Goal: Navigation & Orientation: Find specific page/section

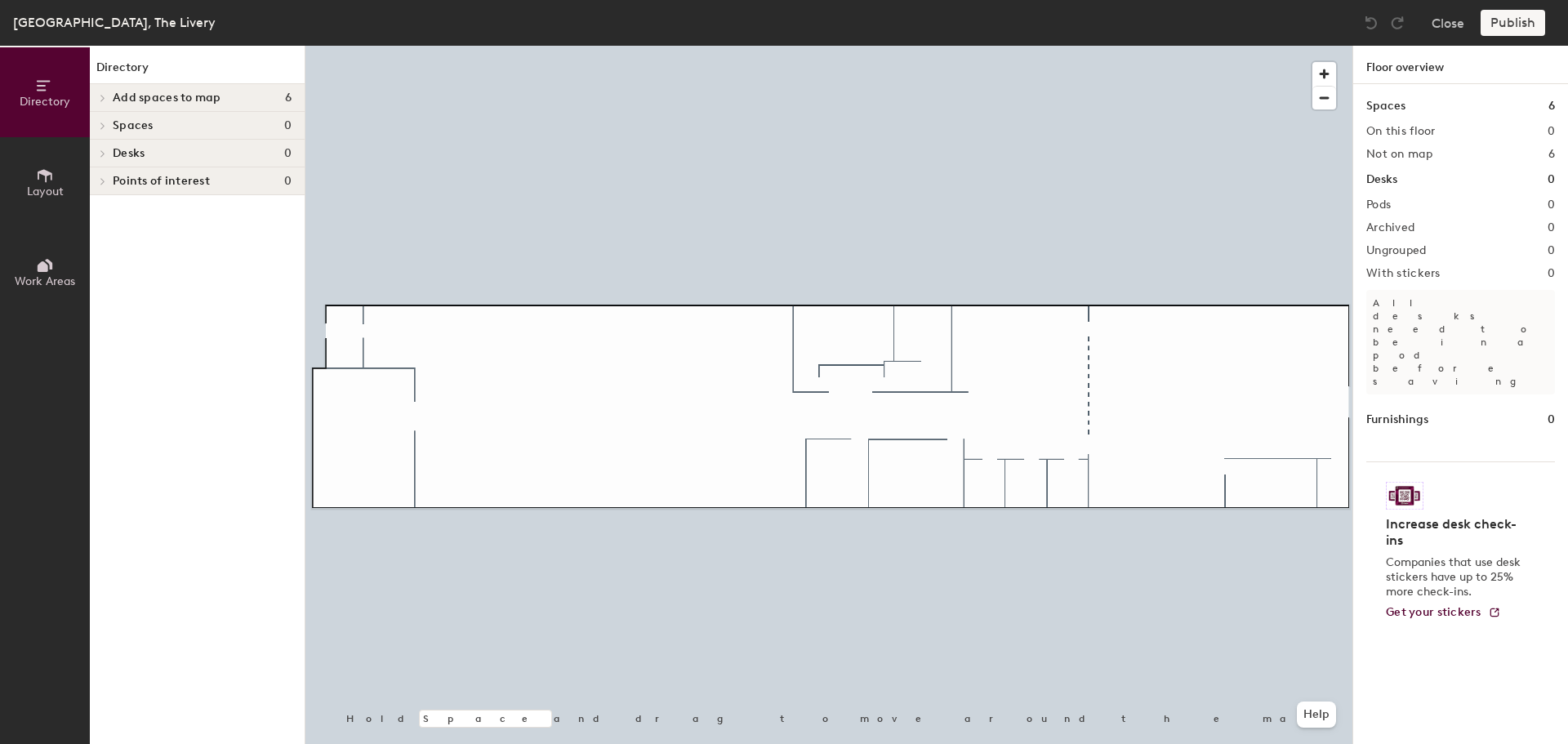
click at [105, 154] on icon at bounding box center [103, 153] width 3 height 6
click at [180, 149] on h4 "Desks 0" at bounding box center [202, 153] width 179 height 13
click at [1320, 66] on span "button" at bounding box center [1323, 73] width 24 height 24
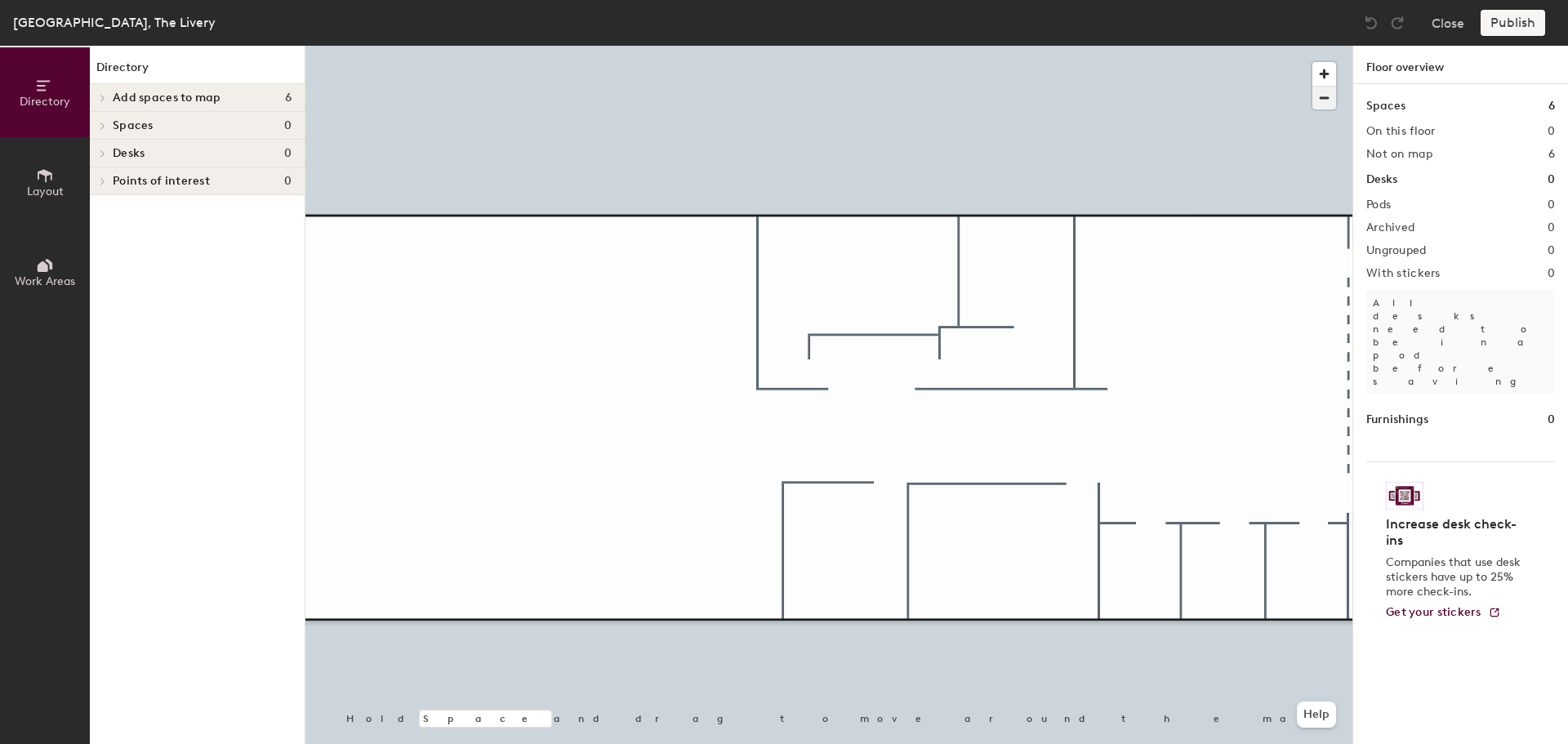
click at [1320, 96] on span "button" at bounding box center [1323, 98] width 24 height 23
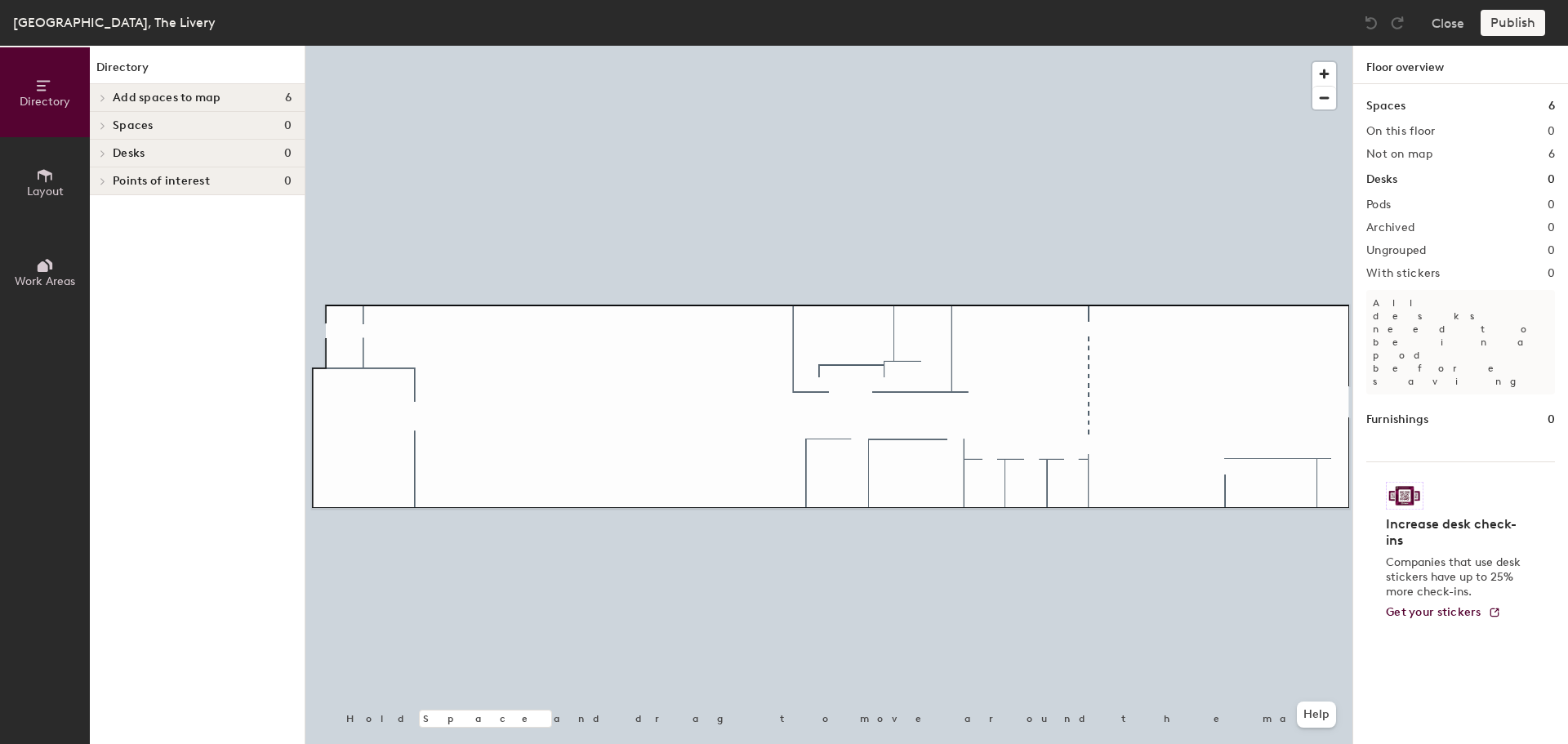
drag, startPoint x: 1388, startPoint y: 179, endPoint x: 1354, endPoint y: 182, distance: 34.1
click at [1384, 180] on h1 "Desks" at bounding box center [1382, 179] width 31 height 18
click at [44, 184] on icon at bounding box center [45, 176] width 18 height 18
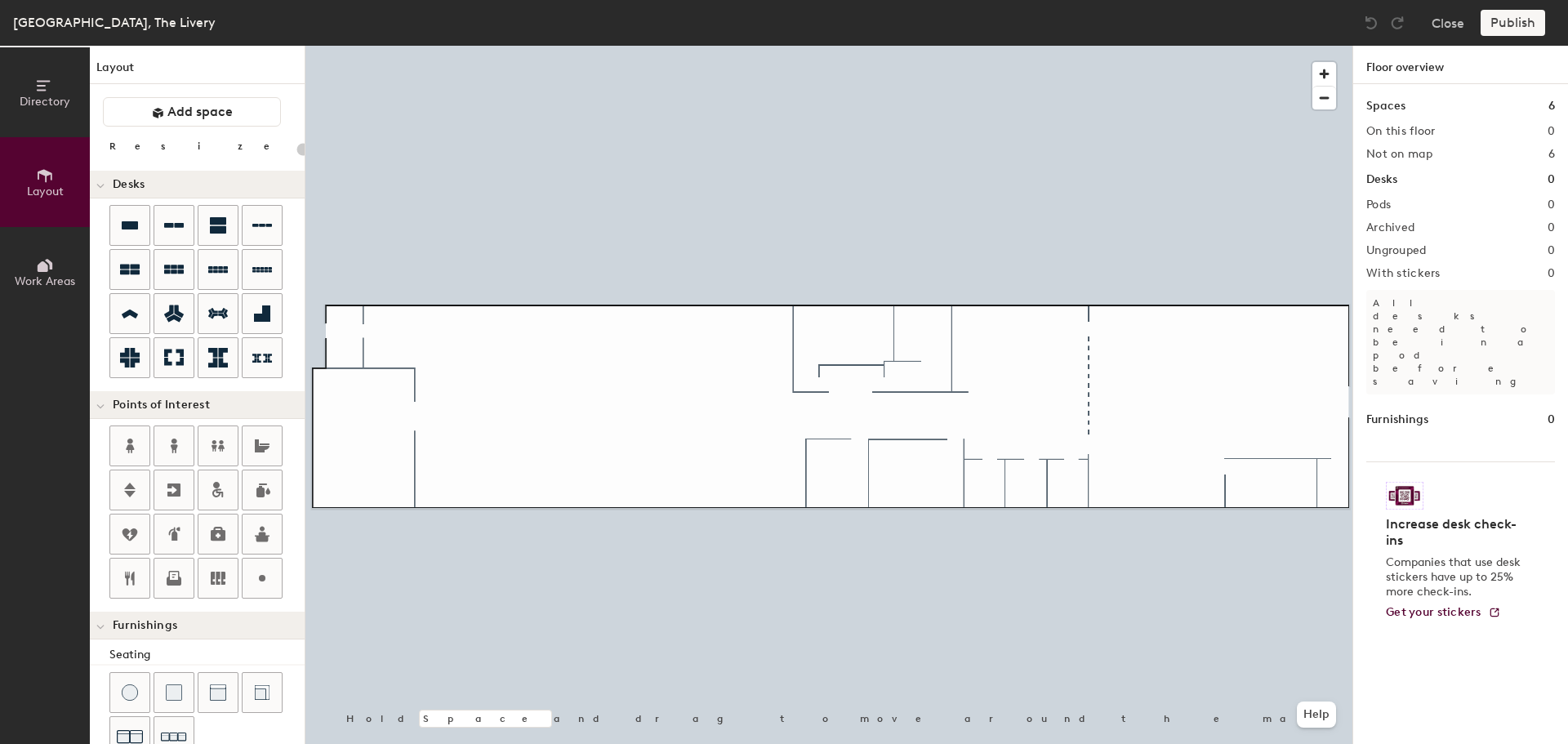
click at [53, 265] on icon at bounding box center [45, 265] width 18 height 18
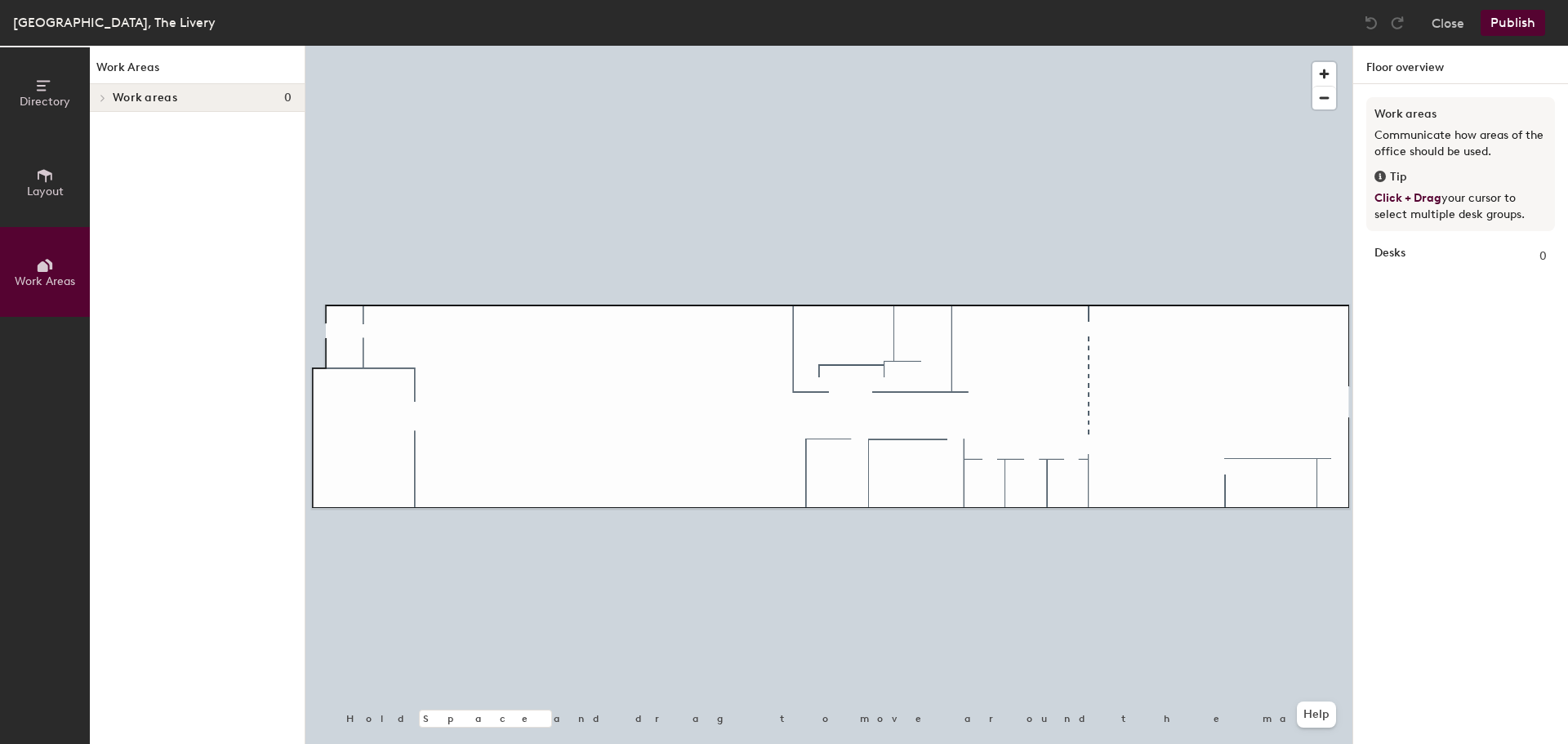
click at [101, 96] on icon at bounding box center [102, 97] width 6 height 8
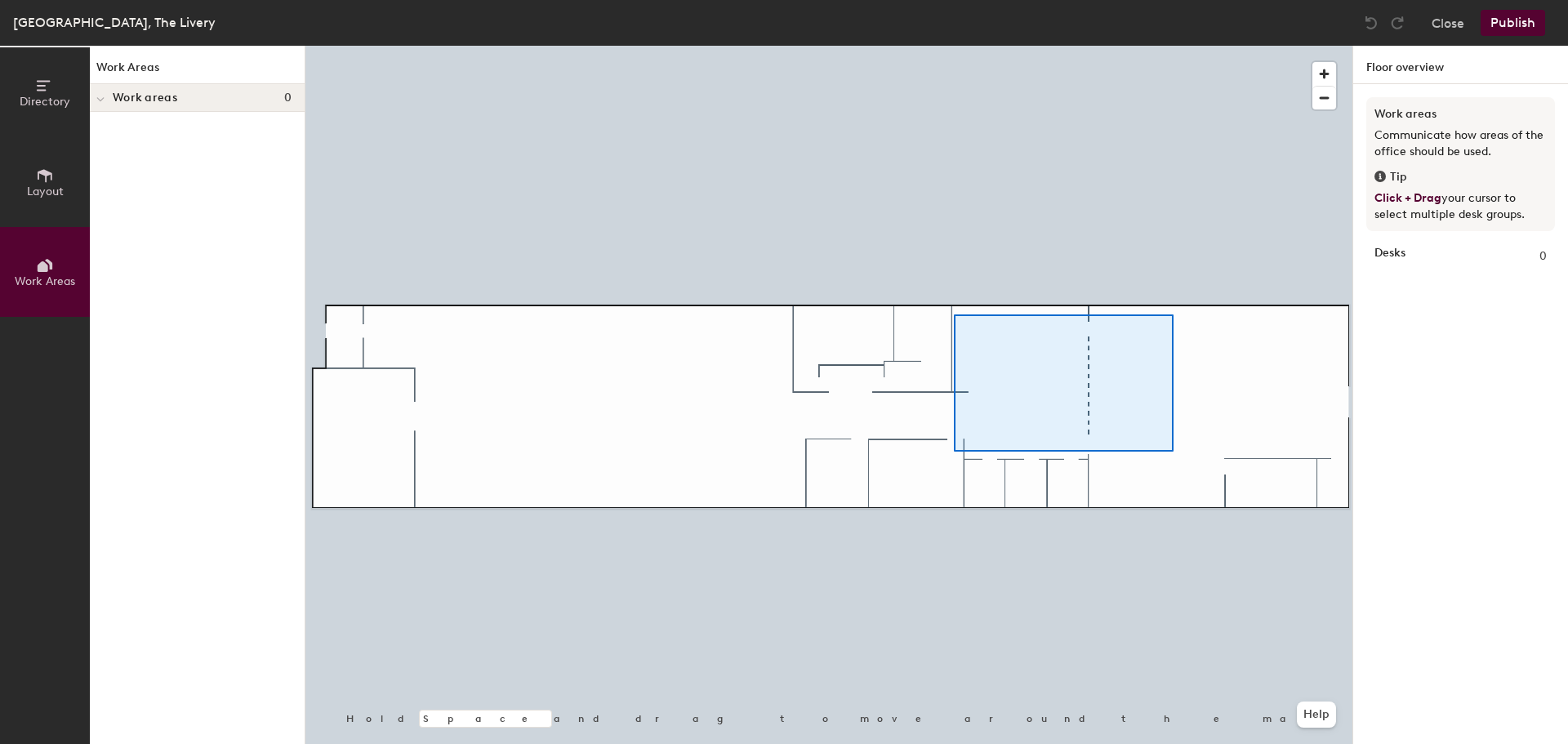
click at [953, 45] on div at bounding box center [829, 45] width 1047 height 0
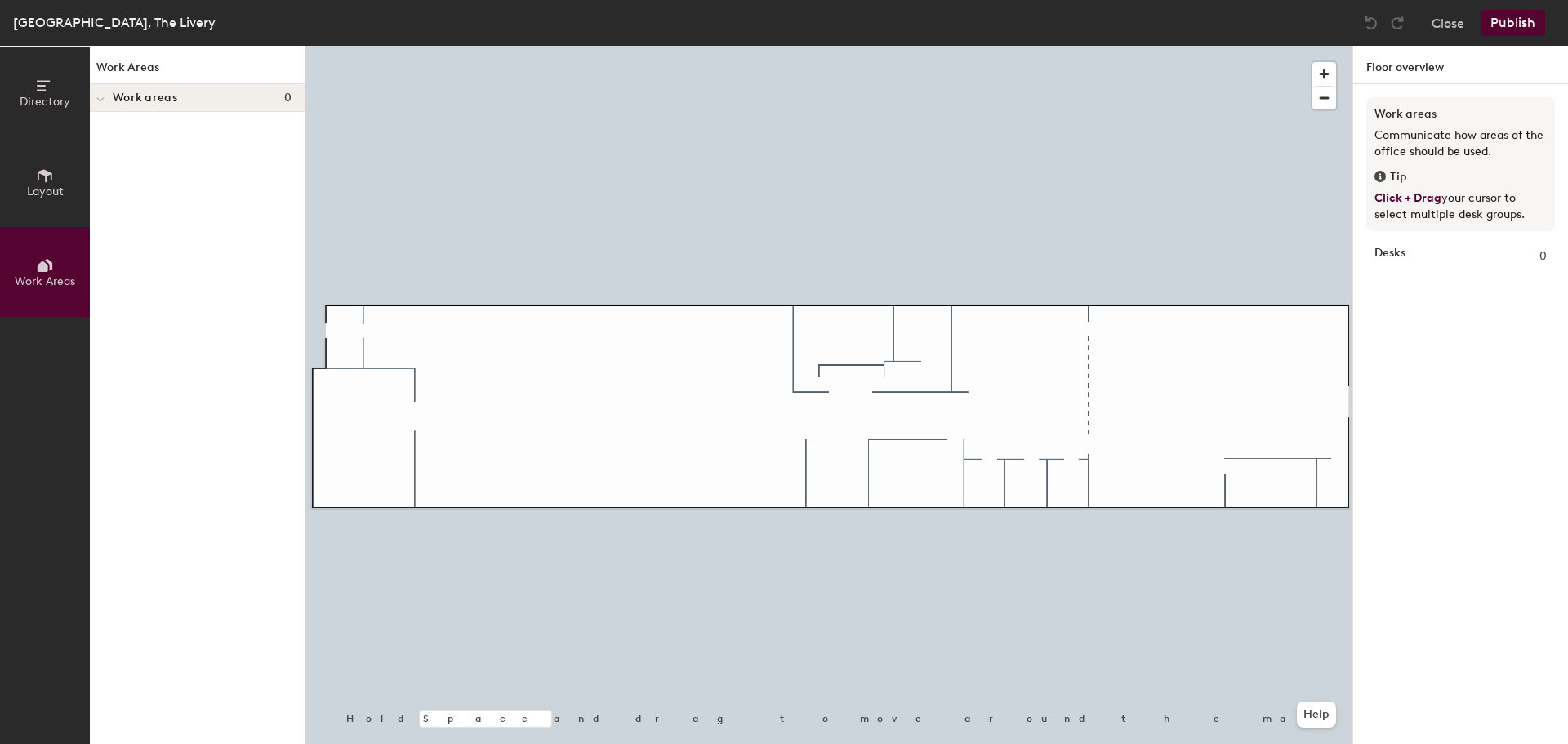
click at [40, 177] on icon at bounding box center [45, 176] width 18 height 18
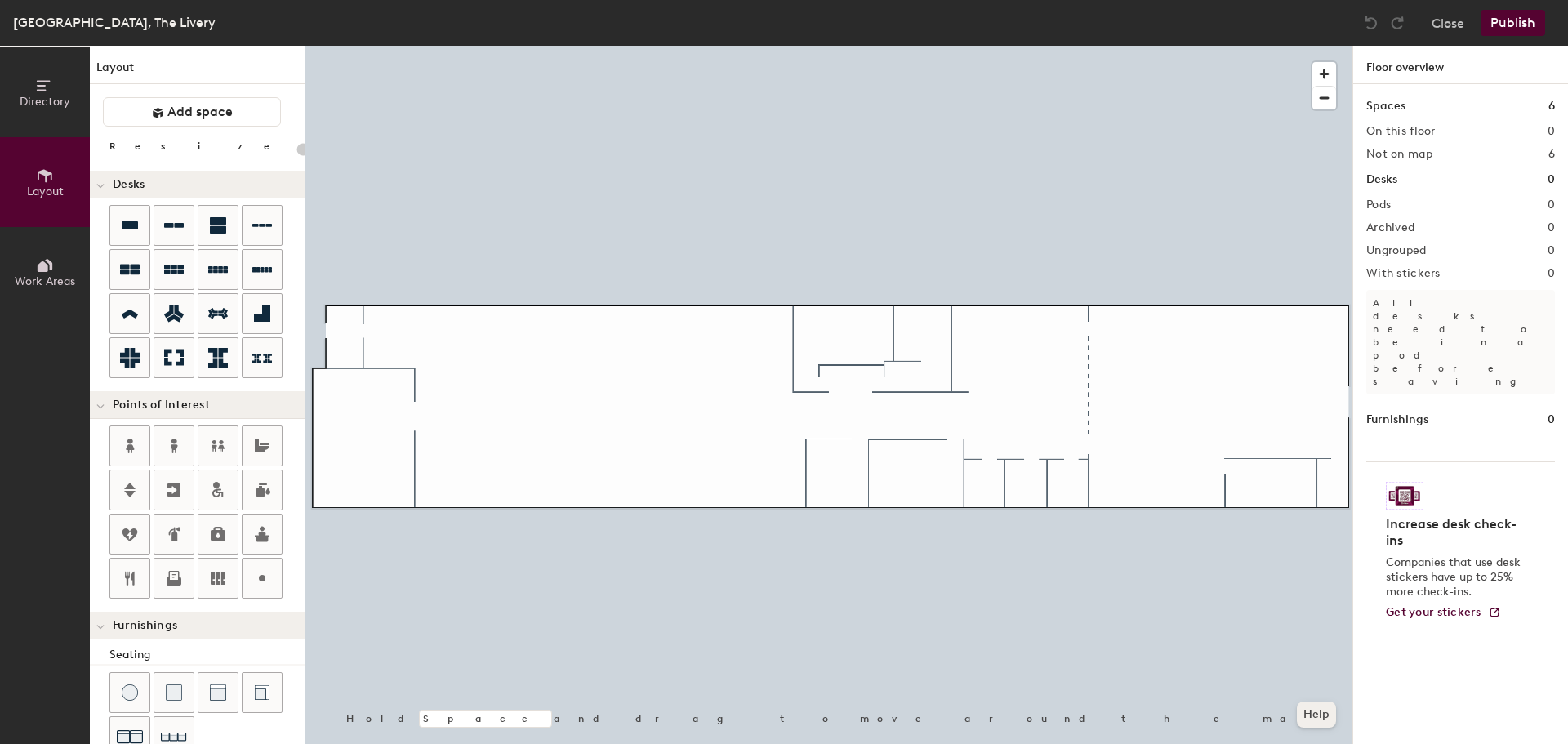
click at [1314, 716] on button "Help" at bounding box center [1316, 715] width 39 height 26
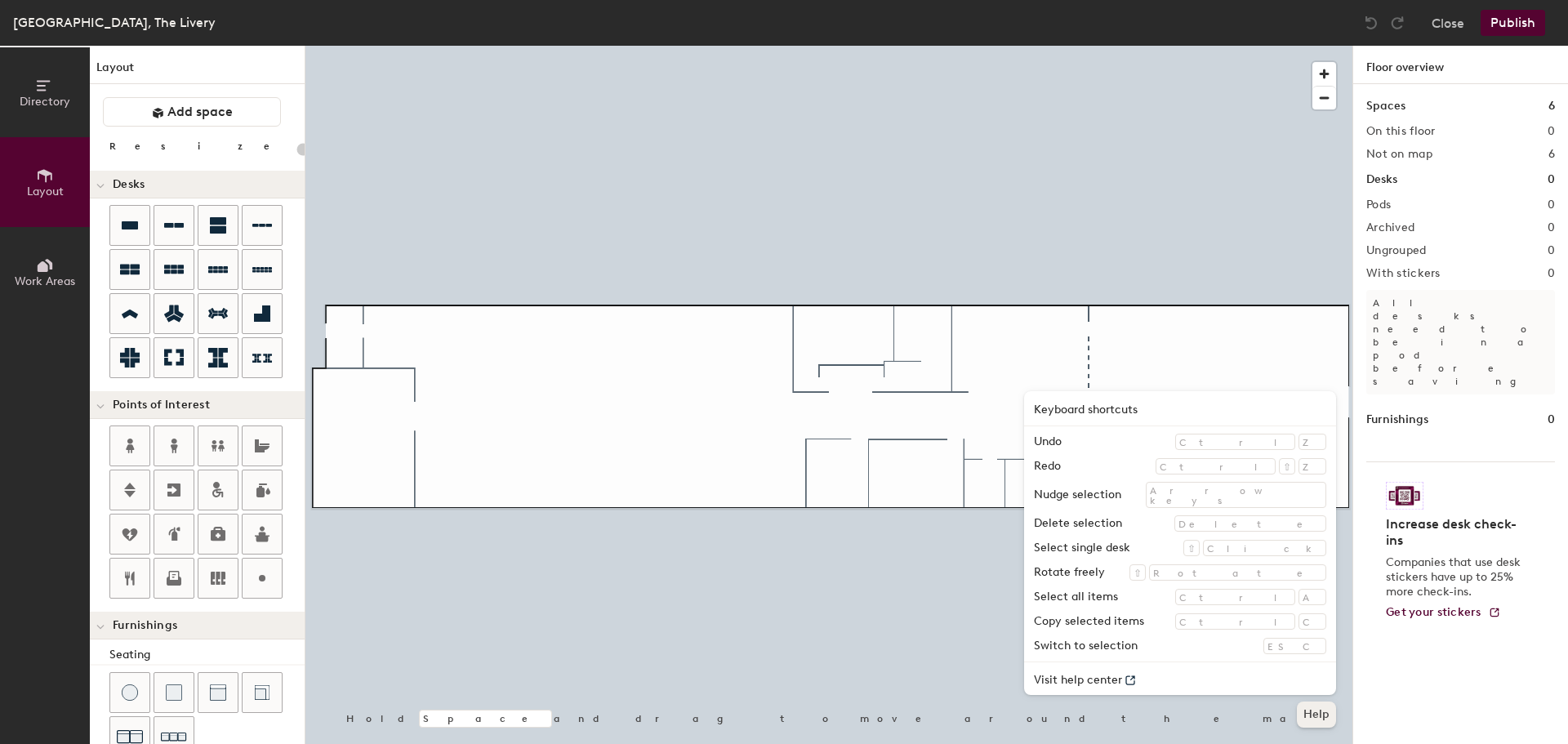
click at [1007, 45] on div at bounding box center [829, 45] width 1047 height 0
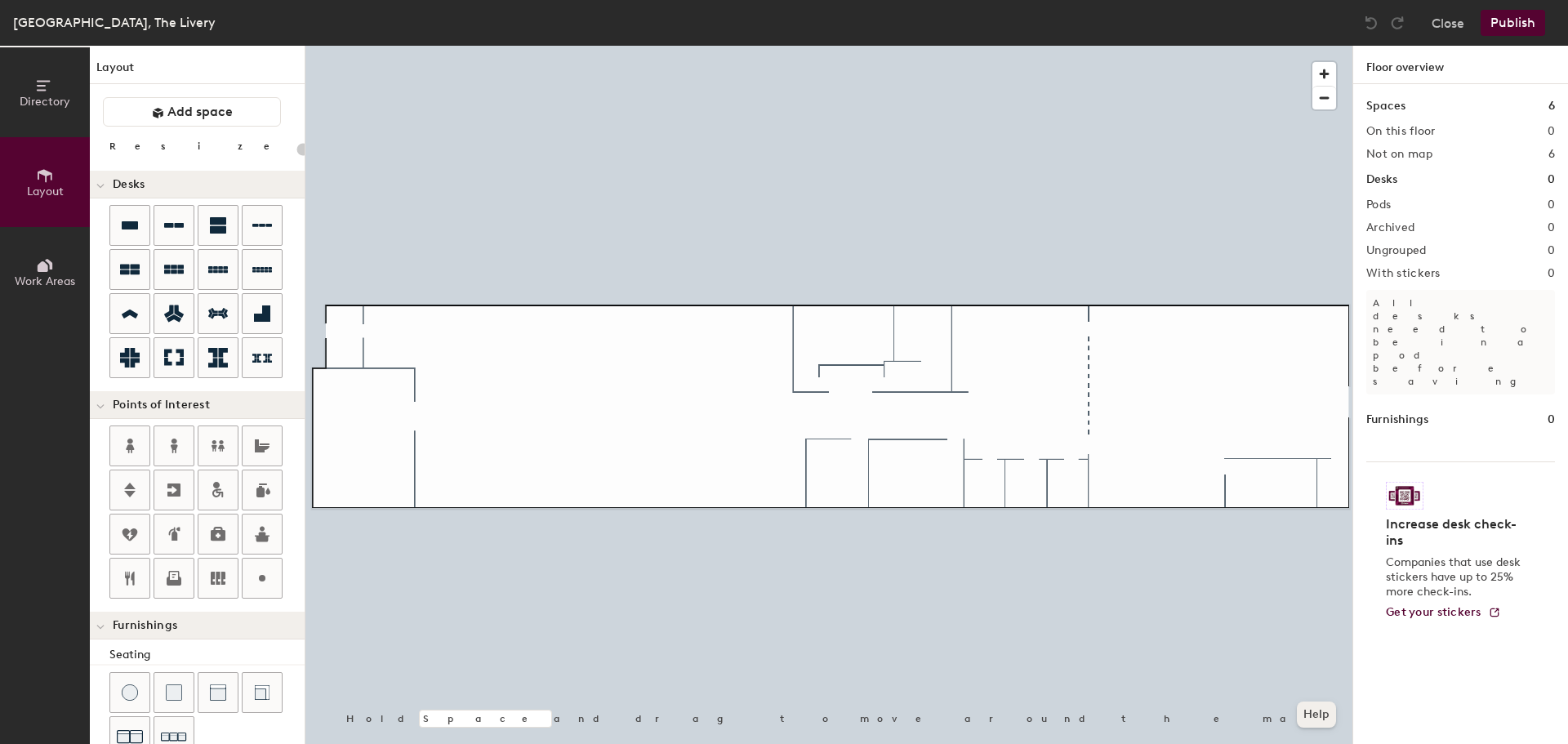
click at [1315, 714] on button "Help" at bounding box center [1316, 715] width 39 height 26
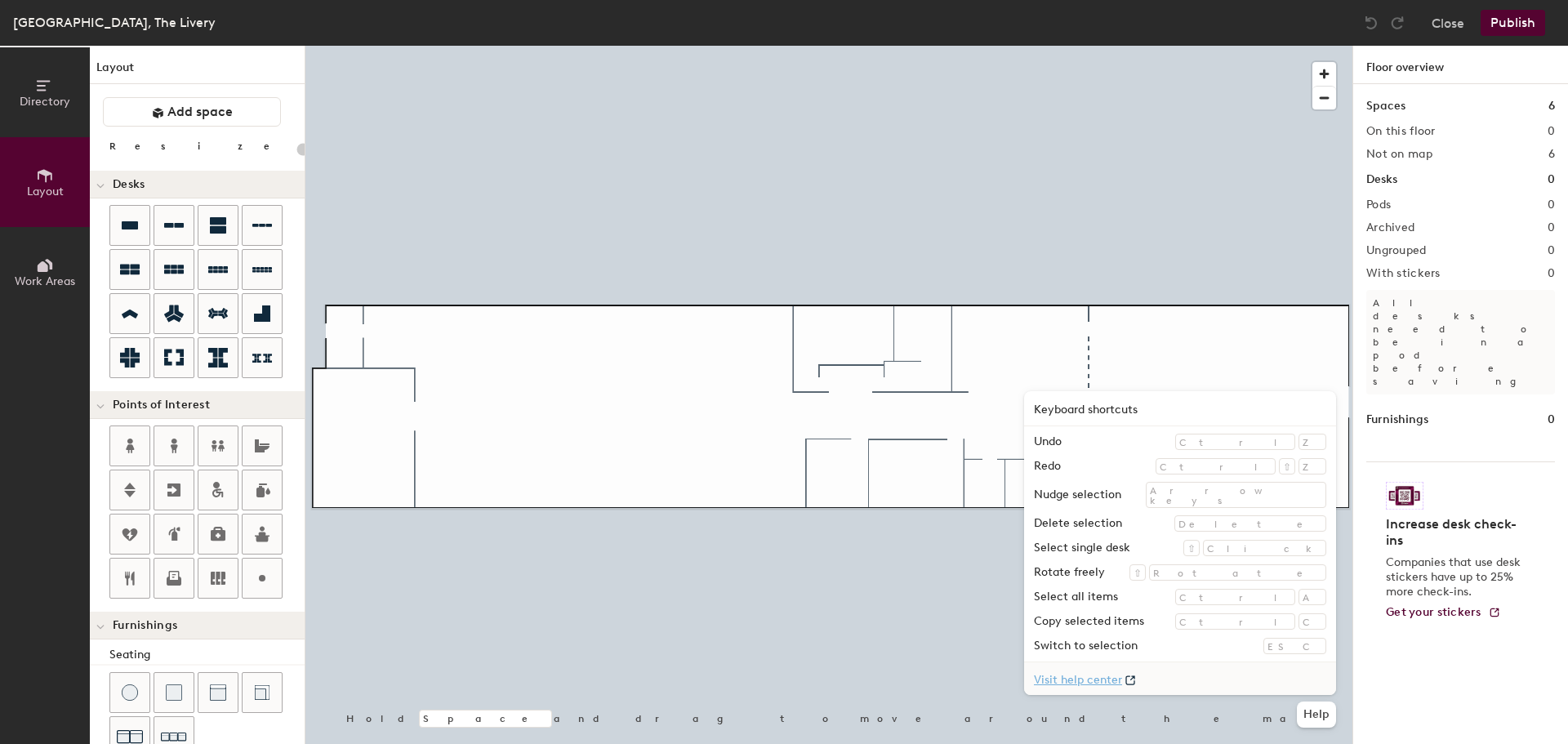
click at [1198, 678] on link "Visit help center" at bounding box center [1180, 678] width 312 height 32
